Goal: Information Seeking & Learning: Learn about a topic

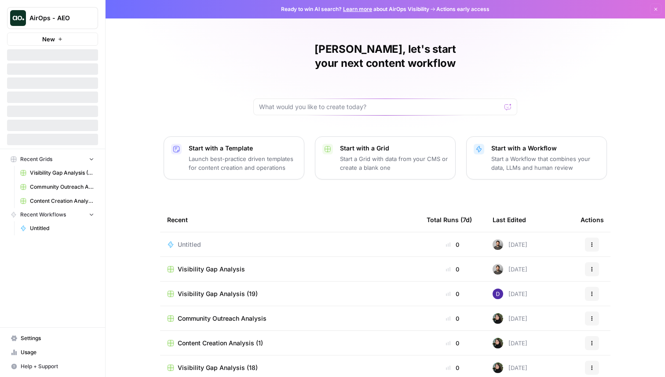
click at [88, 23] on button "AirOps - AEO" at bounding box center [52, 18] width 91 height 22
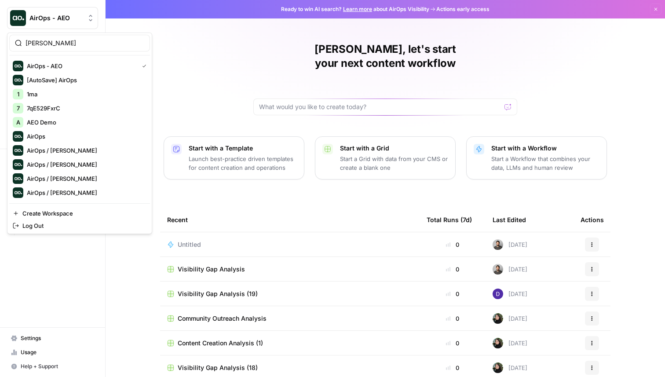
type input "berna"
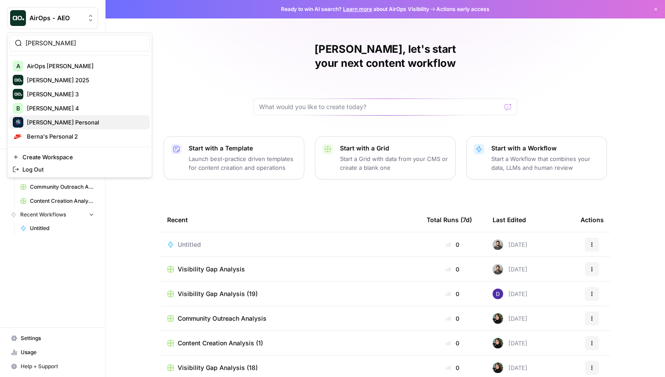
click at [76, 124] on span "Berna's Personal" at bounding box center [85, 122] width 116 height 9
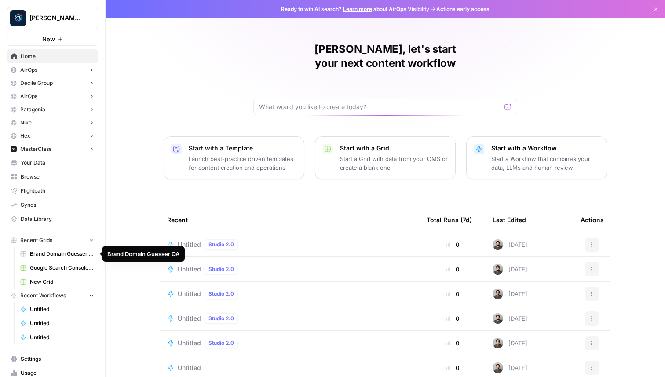
scroll to position [21, 0]
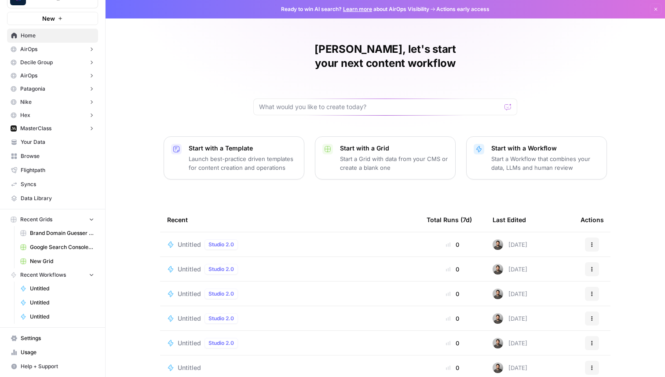
click at [36, 340] on span "Settings" at bounding box center [58, 339] width 74 height 8
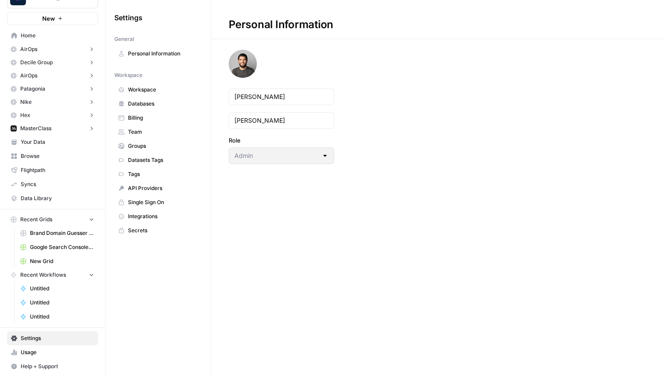
click at [147, 112] on link "Billing" at bounding box center [158, 118] width 88 height 14
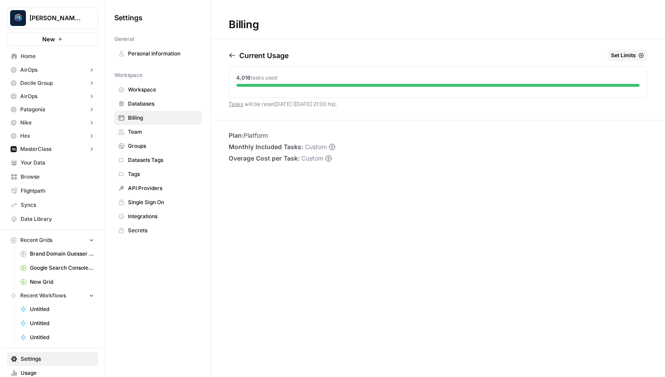
click at [624, 51] on span "Set Limits" at bounding box center [623, 55] width 25 height 8
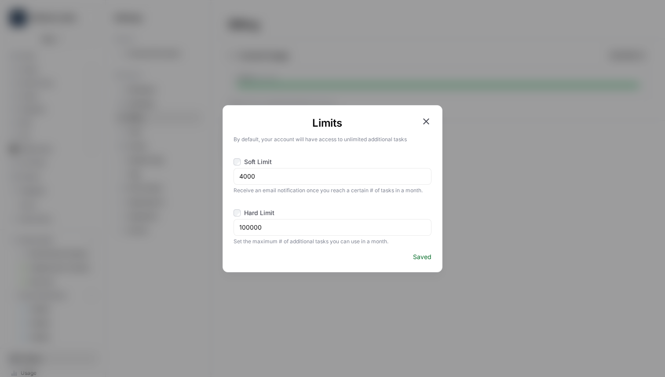
click at [582, 143] on div "Limits By default, your account will have access to unlimited additional tasks …" at bounding box center [332, 188] width 665 height 377
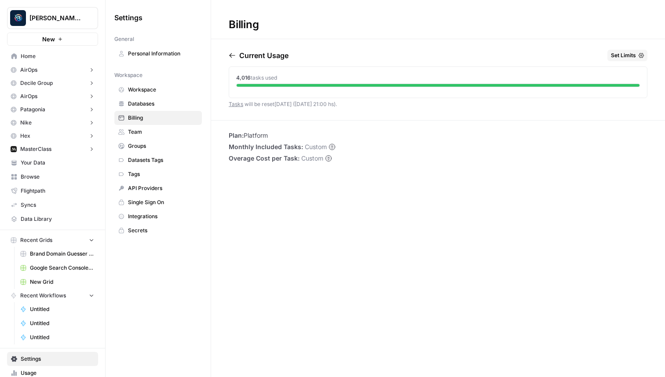
scroll to position [21, 0]
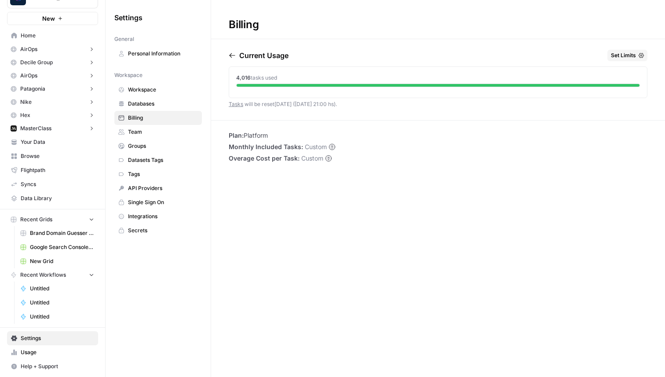
click at [52, 348] on link "Usage" at bounding box center [52, 353] width 91 height 14
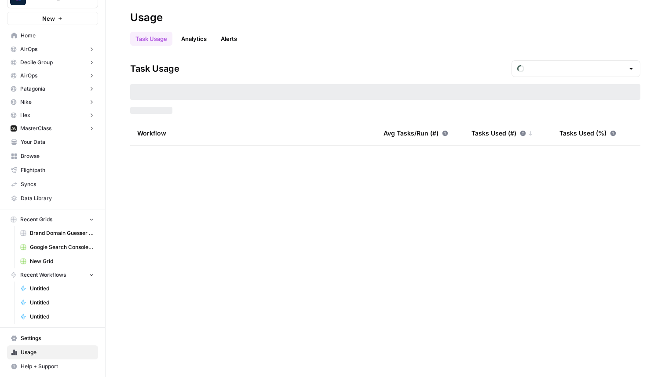
type input "August Tasks"
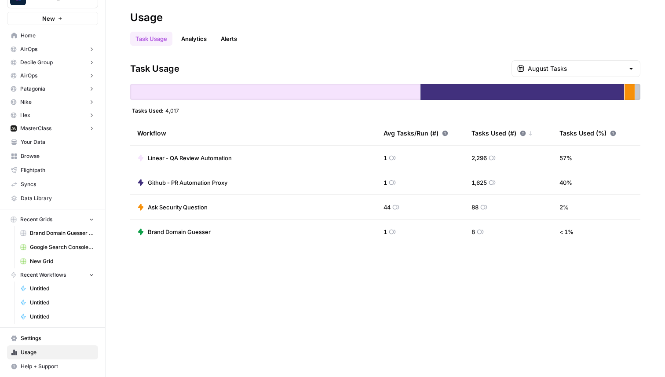
click at [262, 140] on div "Workflow" at bounding box center [253, 133] width 232 height 24
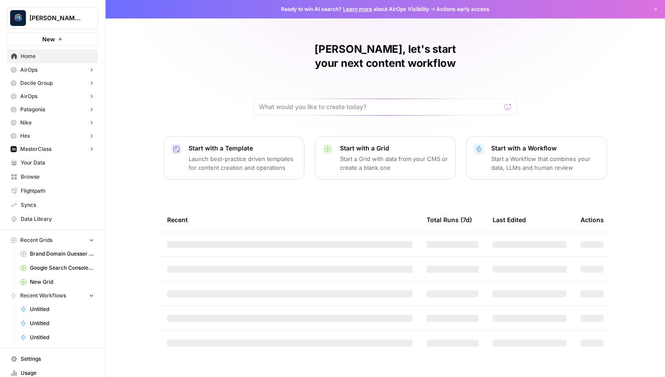
click at [67, 15] on span "Berna's Personal" at bounding box center [55, 18] width 53 height 9
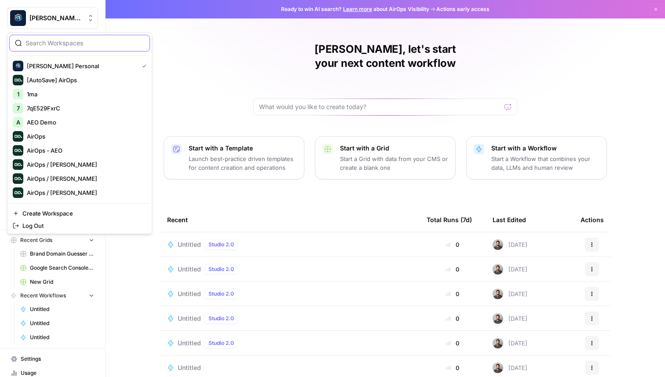
click at [47, 39] on input "search" at bounding box center [85, 43] width 119 height 9
type input "aeo"
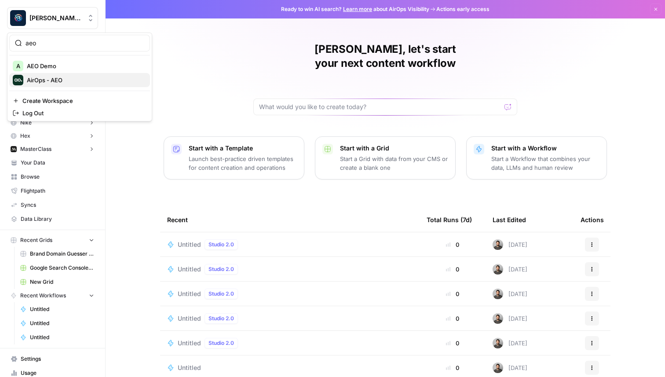
click at [50, 81] on span "AirOps - AEO" at bounding box center [85, 80] width 116 height 9
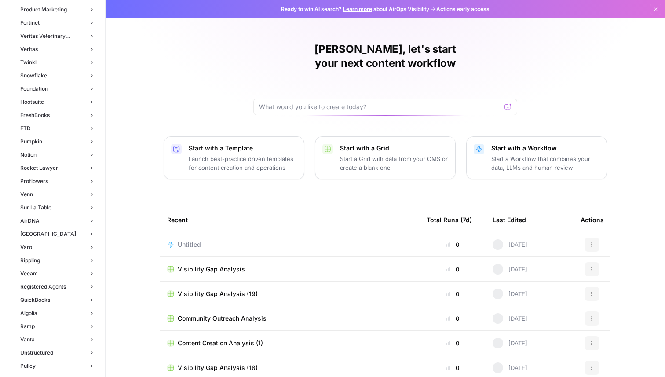
scroll to position [1292, 0]
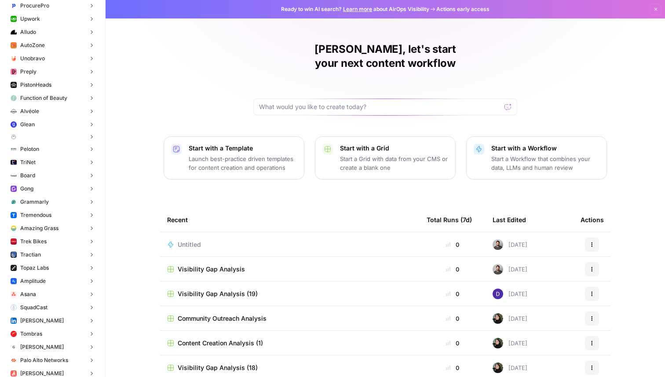
click at [36, 191] on button "Gong" at bounding box center [52, 188] width 91 height 13
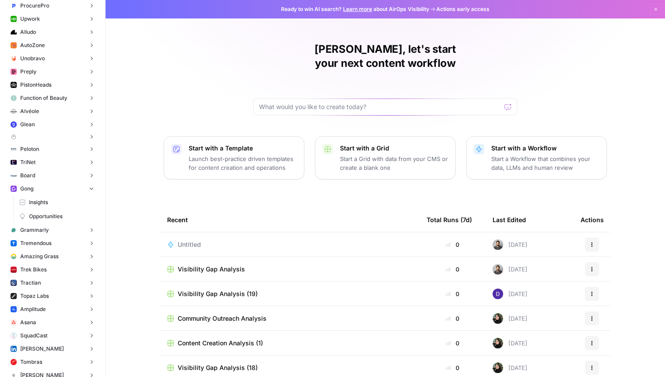
click at [40, 203] on span "Insights" at bounding box center [61, 203] width 65 height 8
click at [41, 204] on span "Insights" at bounding box center [61, 203] width 65 height 8
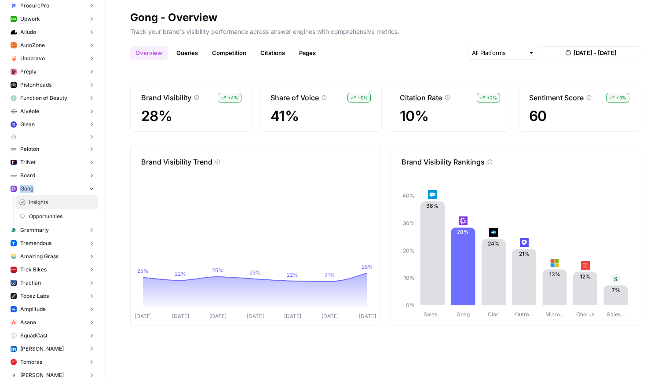
click at [182, 51] on link "Queries" at bounding box center [187, 53] width 32 height 14
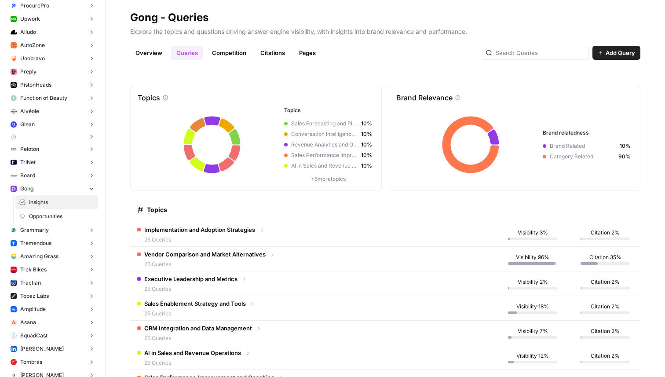
click at [247, 234] on div "Implementation and Adoption Strategies 25 Queries" at bounding box center [199, 234] width 111 height 18
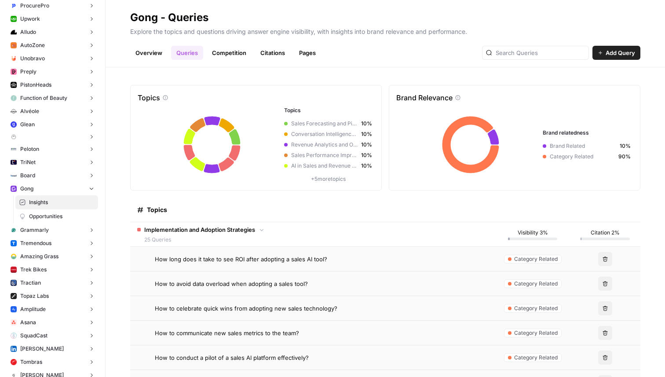
click at [236, 235] on div "Implementation and Adoption Strategies 25 Queries" at bounding box center [199, 234] width 111 height 18
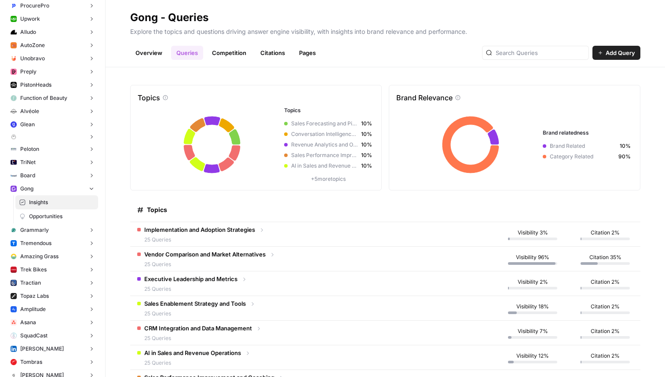
click at [221, 50] on link "Competition" at bounding box center [229, 53] width 45 height 14
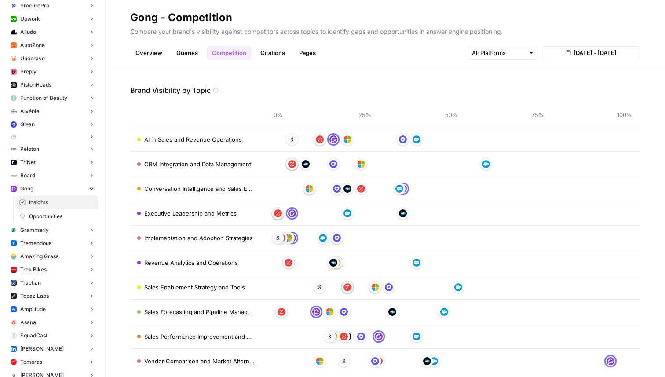
click at [275, 54] on link "Citations" at bounding box center [272, 53] width 35 height 14
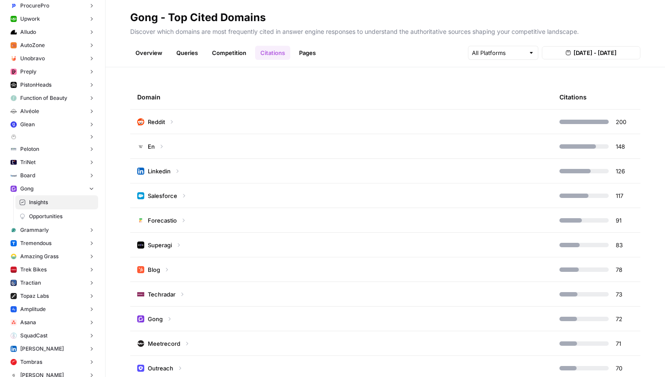
click at [300, 58] on link "Pages" at bounding box center [307, 53] width 27 height 14
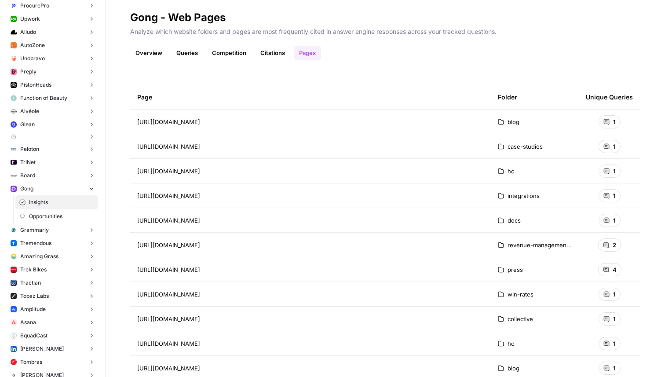
click at [282, 53] on link "Citations" at bounding box center [272, 53] width 35 height 14
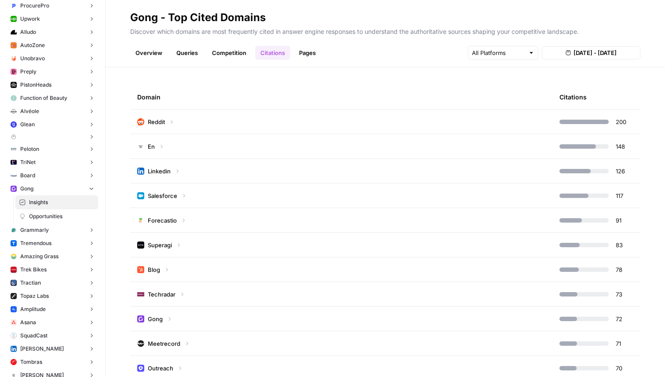
click at [307, 55] on link "Pages" at bounding box center [307, 53] width 27 height 14
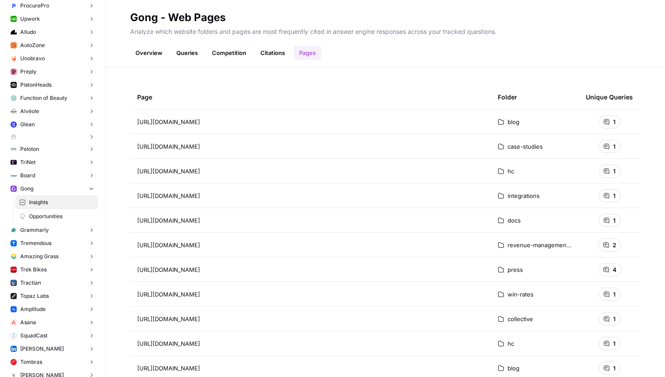
click at [265, 56] on link "Citations" at bounding box center [272, 53] width 35 height 14
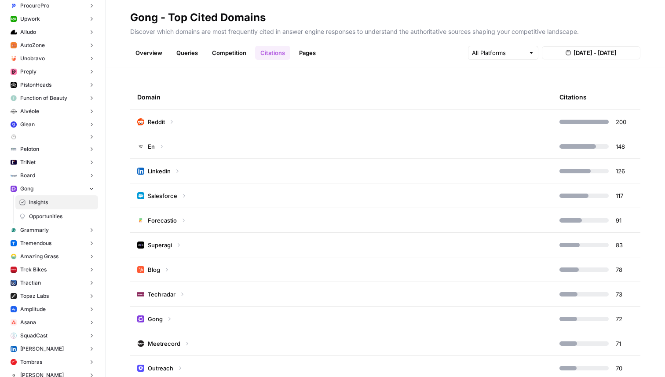
click at [214, 52] on link "Competition" at bounding box center [229, 53] width 45 height 14
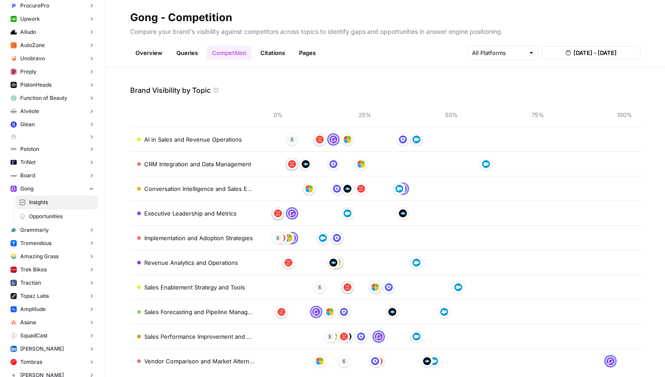
click at [196, 53] on link "Queries" at bounding box center [187, 53] width 32 height 14
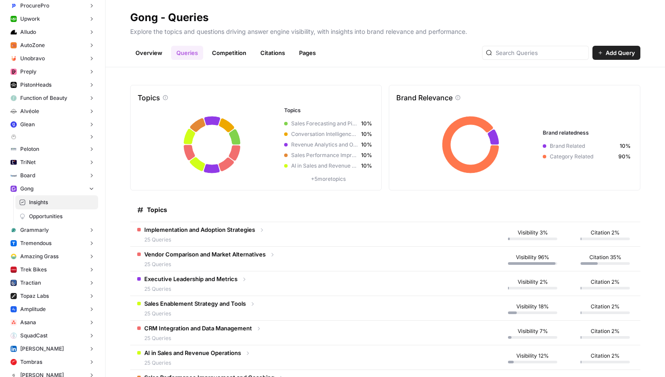
click at [160, 55] on link "Overview" at bounding box center [148, 53] width 37 height 14
